Goal: Task Accomplishment & Management: Use online tool/utility

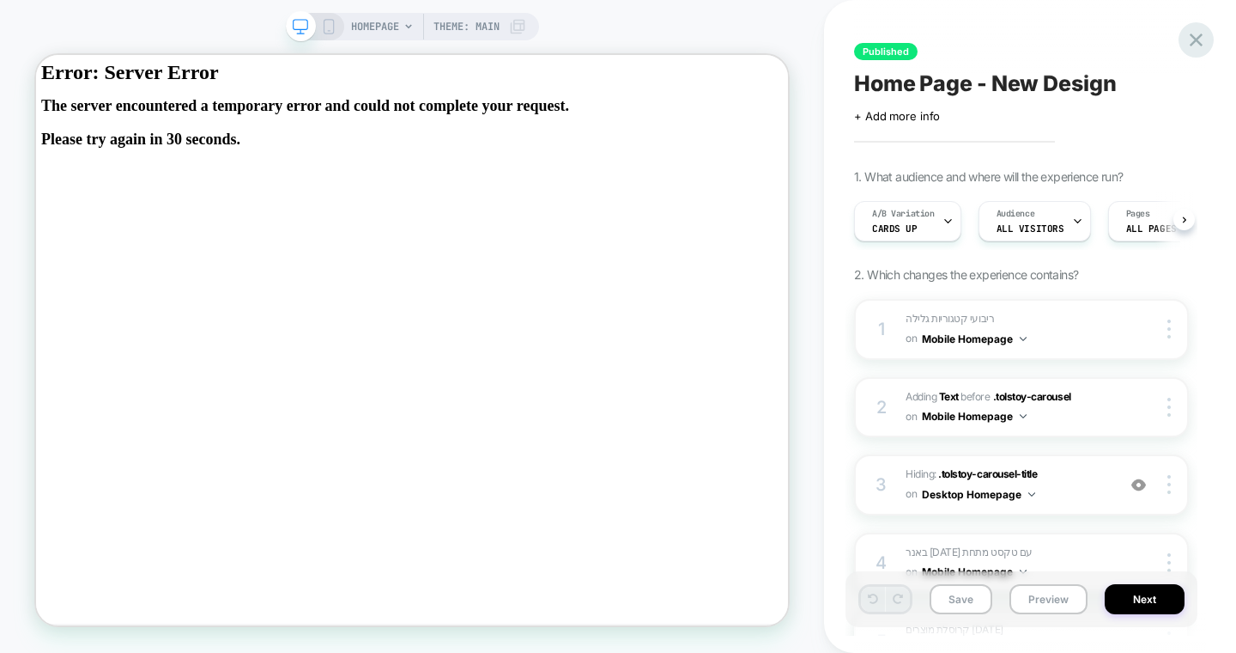
scroll to position [0, 1]
click at [1194, 45] on icon at bounding box center [1196, 39] width 23 height 23
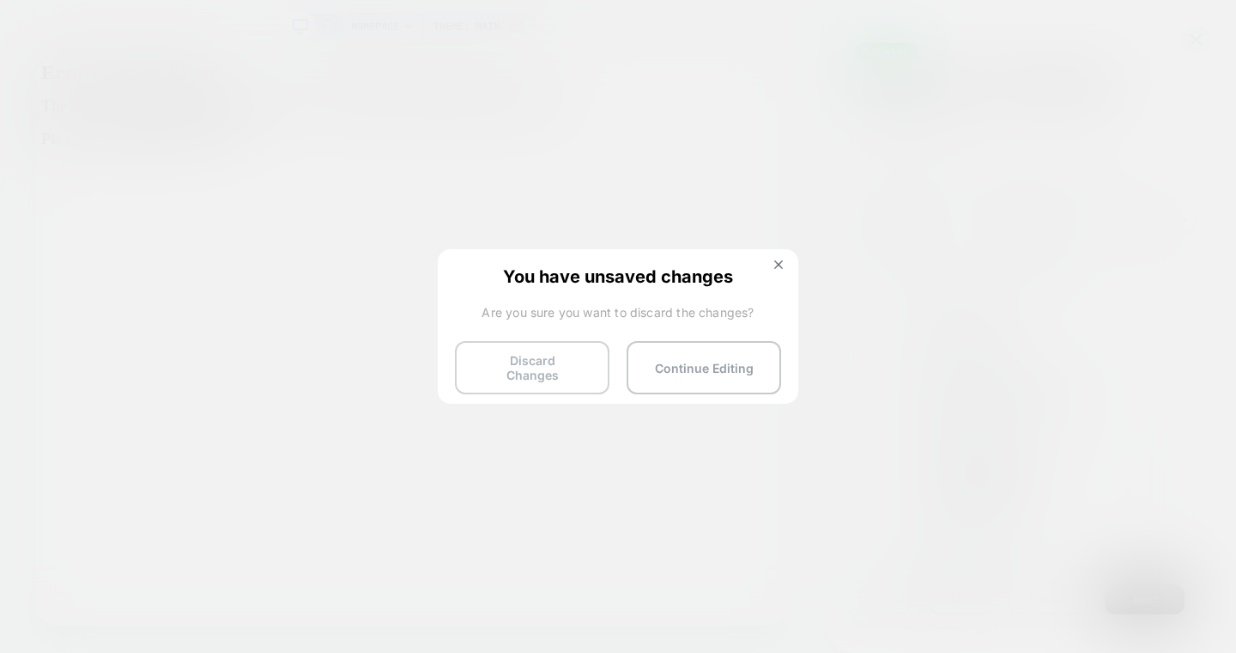
click at [575, 364] on button "Discard Changes" at bounding box center [532, 367] width 155 height 53
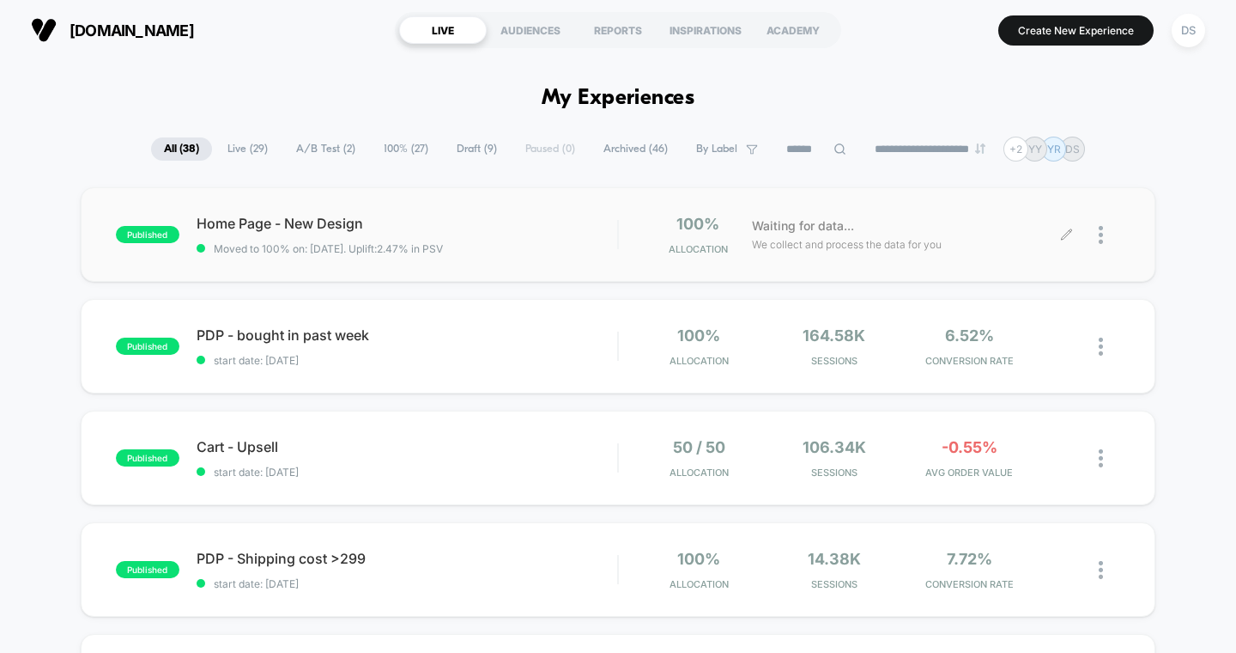
click at [1065, 234] on icon at bounding box center [1066, 234] width 10 height 10
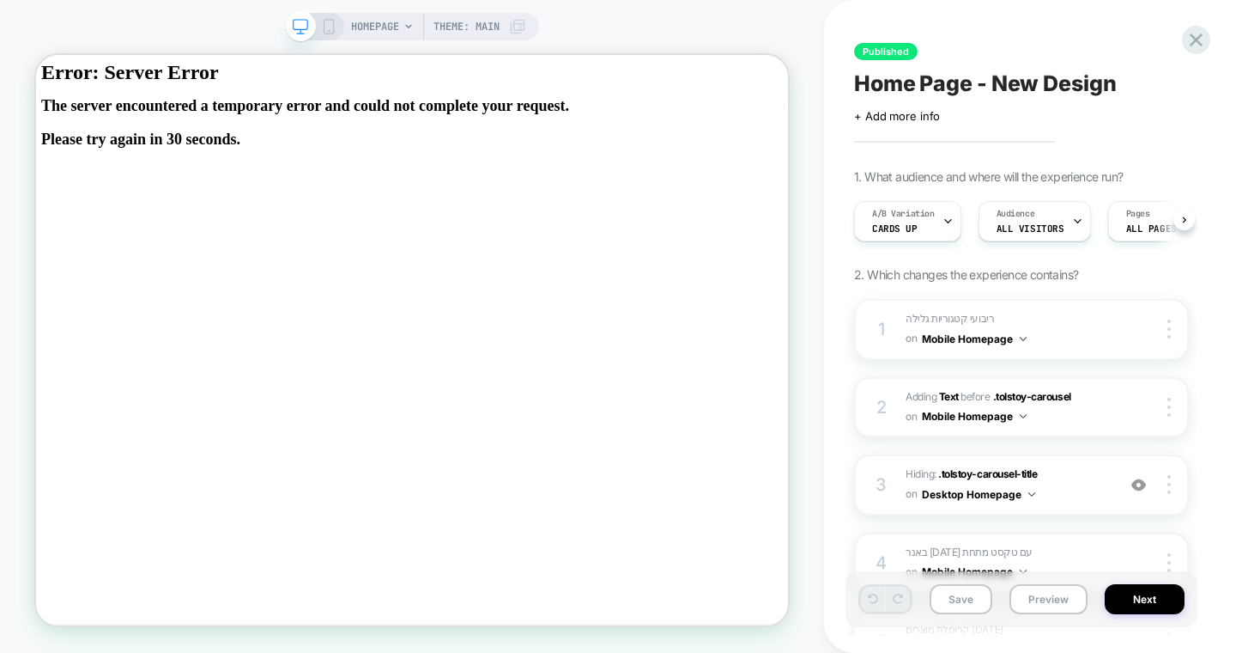
scroll to position [0, 1]
click at [1192, 40] on icon at bounding box center [1196, 39] width 23 height 23
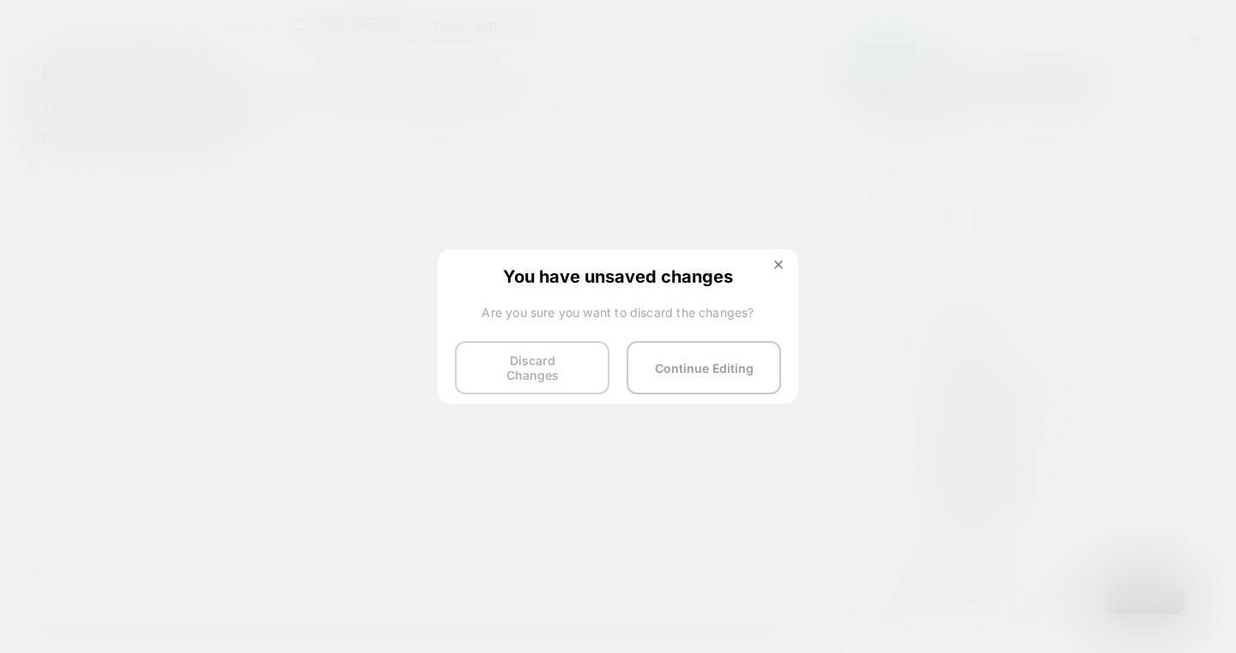
click at [545, 349] on button "Discard Changes" at bounding box center [532, 367] width 155 height 53
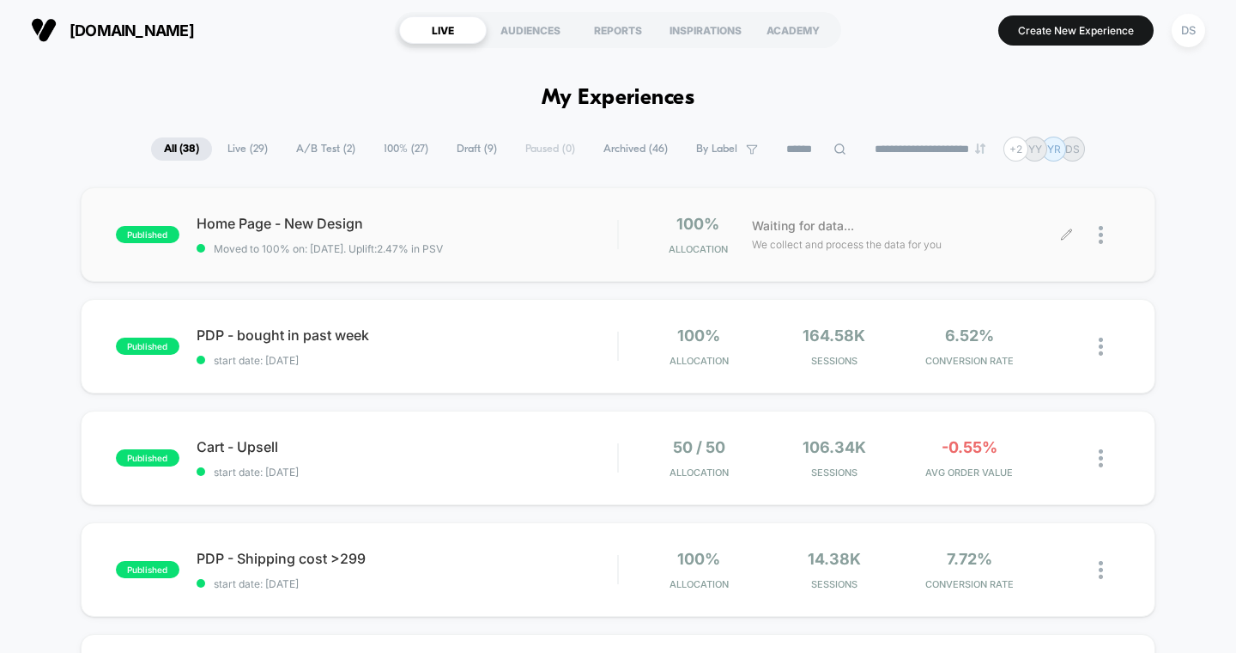
click at [1064, 237] on icon at bounding box center [1066, 234] width 10 height 10
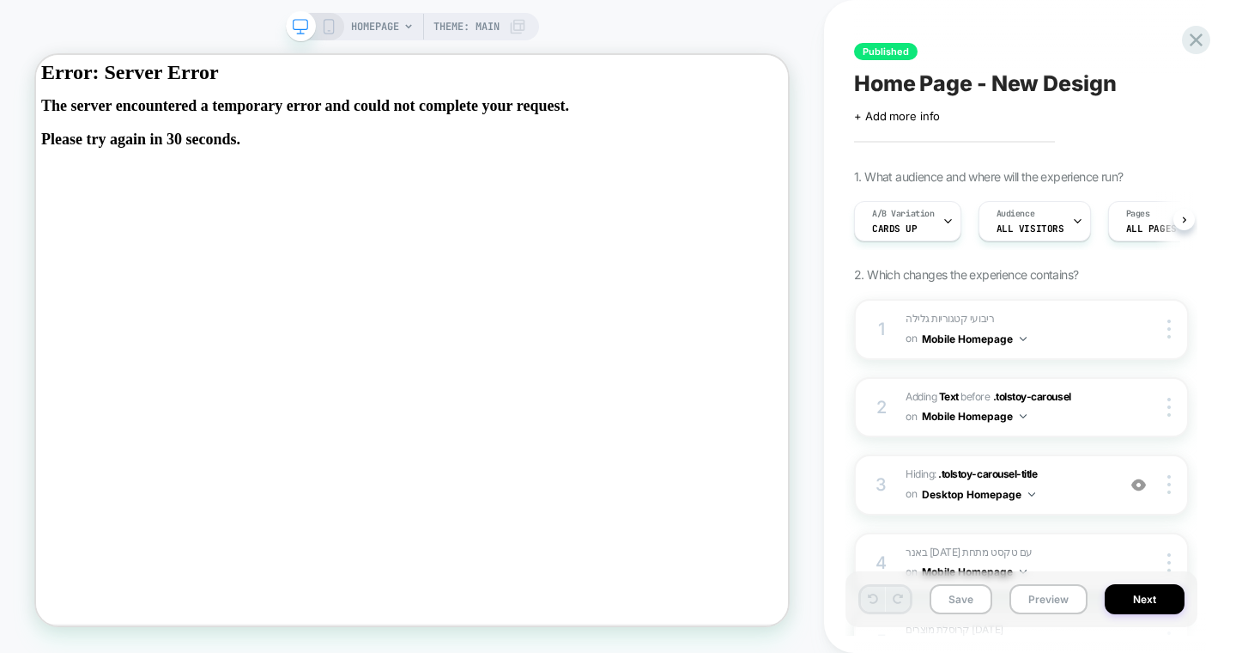
scroll to position [0, 1]
